Goal: Navigation & Orientation: Find specific page/section

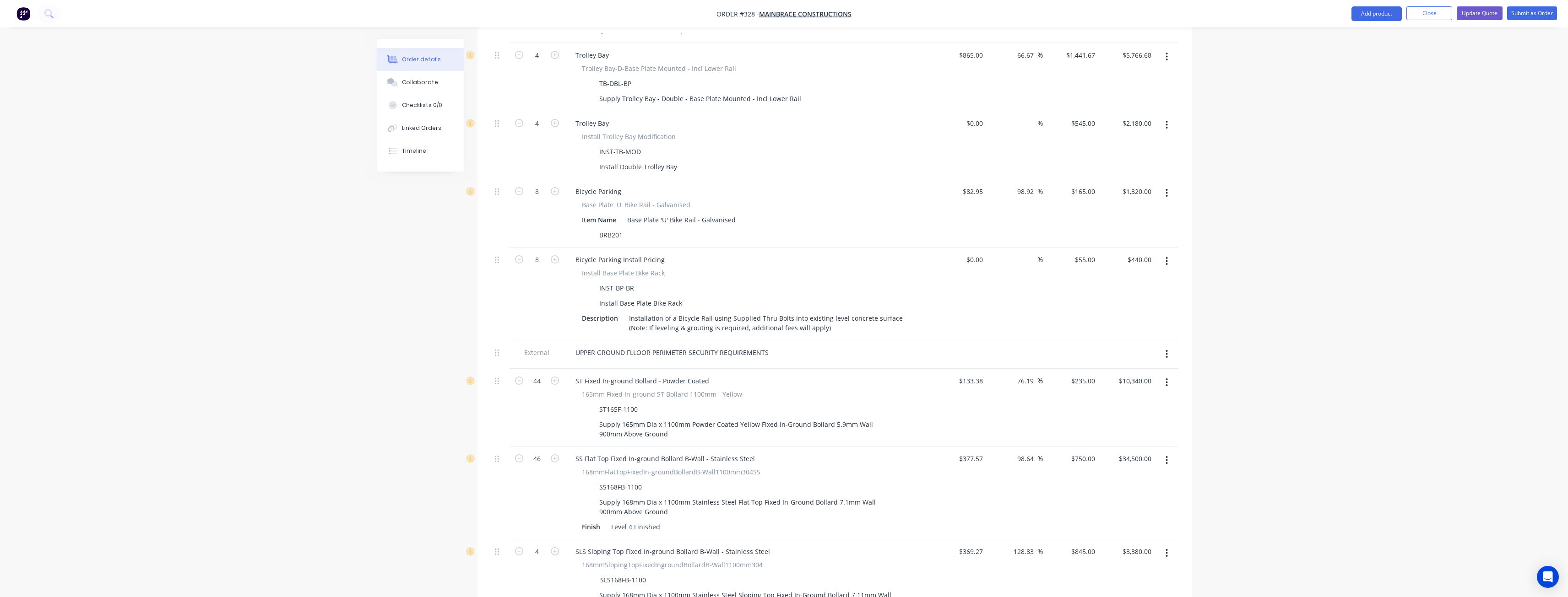
scroll to position [646, 0]
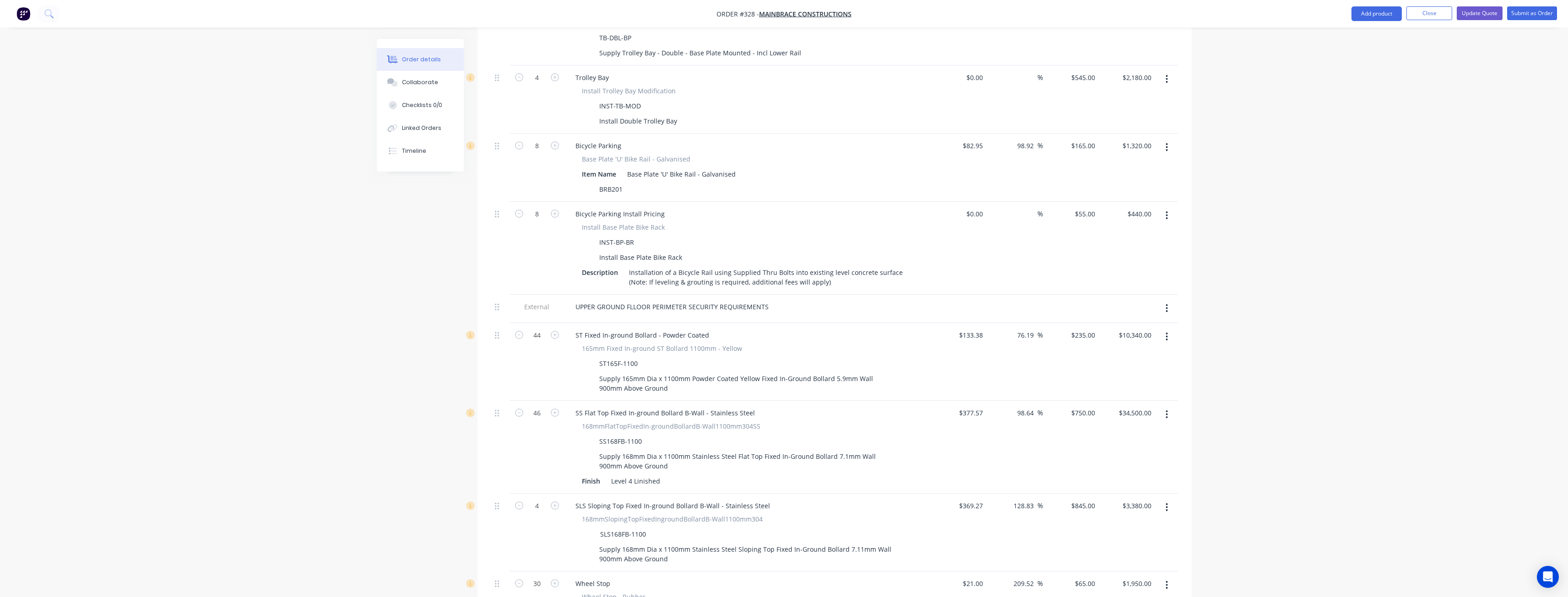
click at [388, 268] on div "Created by Budd Created 02/09/25 Required 02/09/25 Assigned to BM Status Draft …" at bounding box center [784, 216] width 815 height 1646
click at [306, 105] on div "Order details Collaborate Checklists 0/0 Linked Orders Timeline Order details C…" at bounding box center [784, 197] width 1568 height 1685
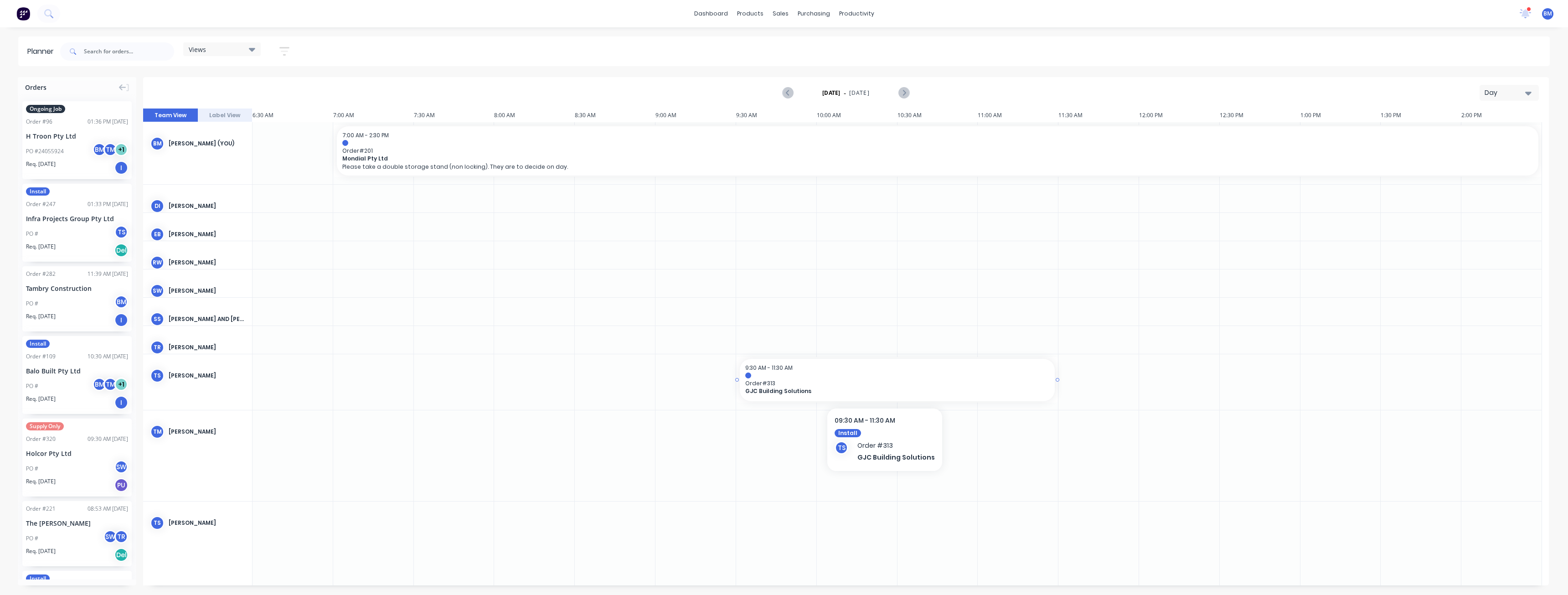
click at [882, 383] on span "Order # 313" at bounding box center [897, 383] width 304 height 7
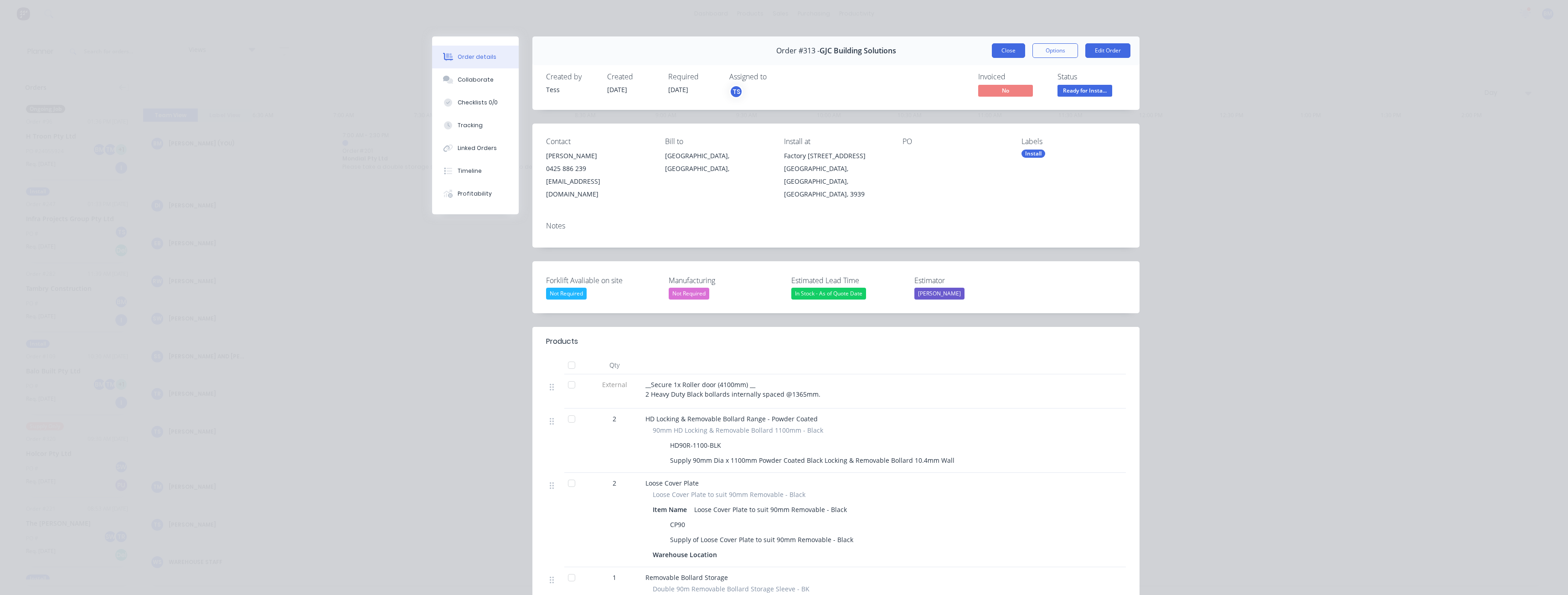
click at [1000, 50] on button "Close" at bounding box center [1008, 51] width 33 height 15
